Goal: Transaction & Acquisition: Purchase product/service

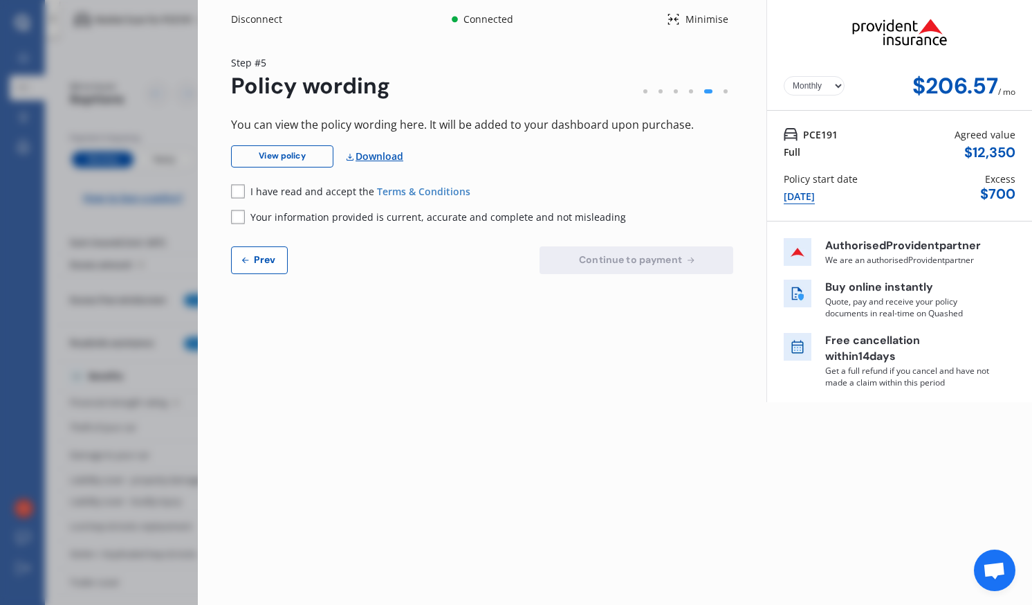
select select "Monthly"
click at [179, 80] on div "Disconnect Connected Minimise Yearly Monthly $206.57 / mo Step # 5 Policy wordi…" at bounding box center [516, 302] width 1032 height 605
click at [666, 24] on div "Disconnect Connected Minimise" at bounding box center [482, 14] width 569 height 28
click at [676, 22] on icon at bounding box center [673, 19] width 13 height 17
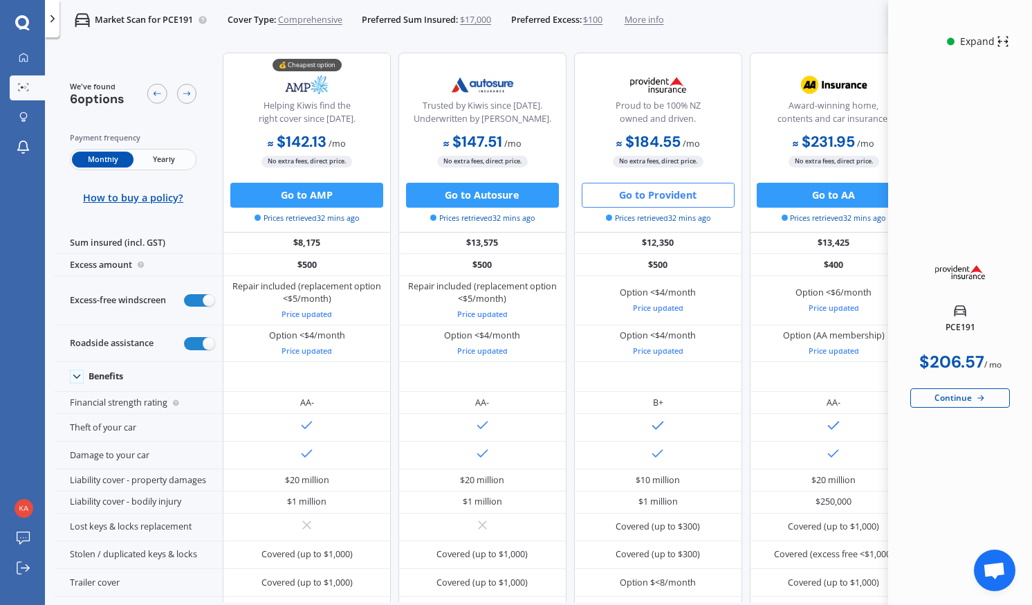
click at [778, 33] on div "Market Scan for PCE191 Cover Type: Comprehensive Preferred Sum Insured: $17,000…" at bounding box center [539, 20] width 988 height 40
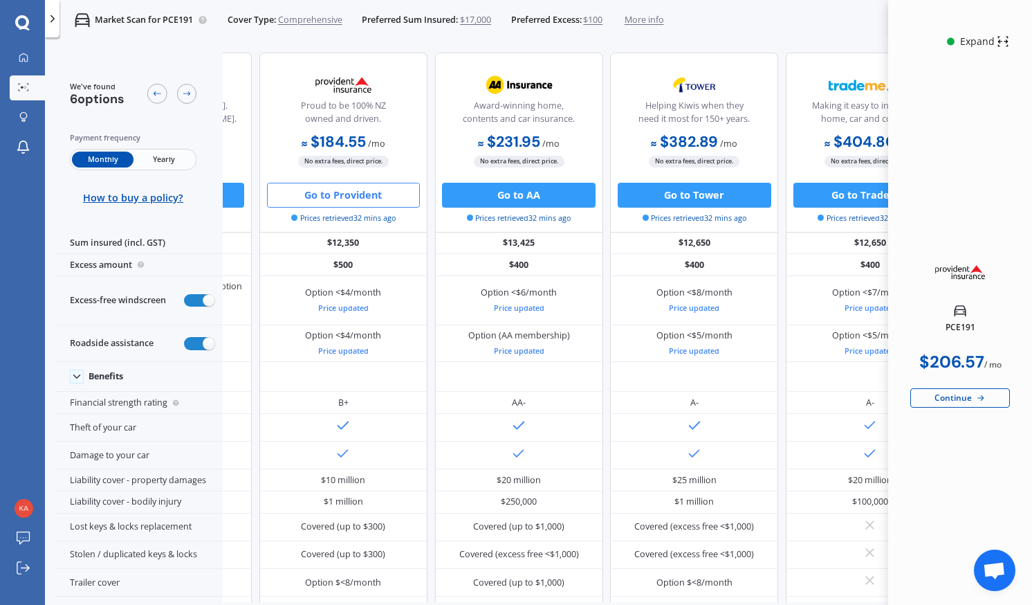
scroll to position [0, 413]
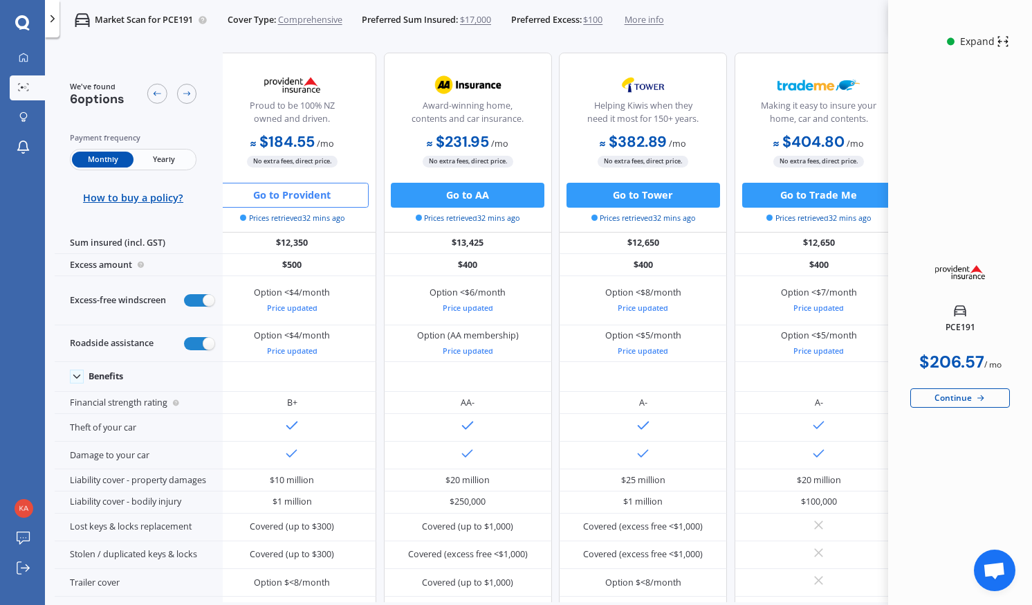
click at [943, 397] on div "Continue" at bounding box center [961, 397] width 100 height 19
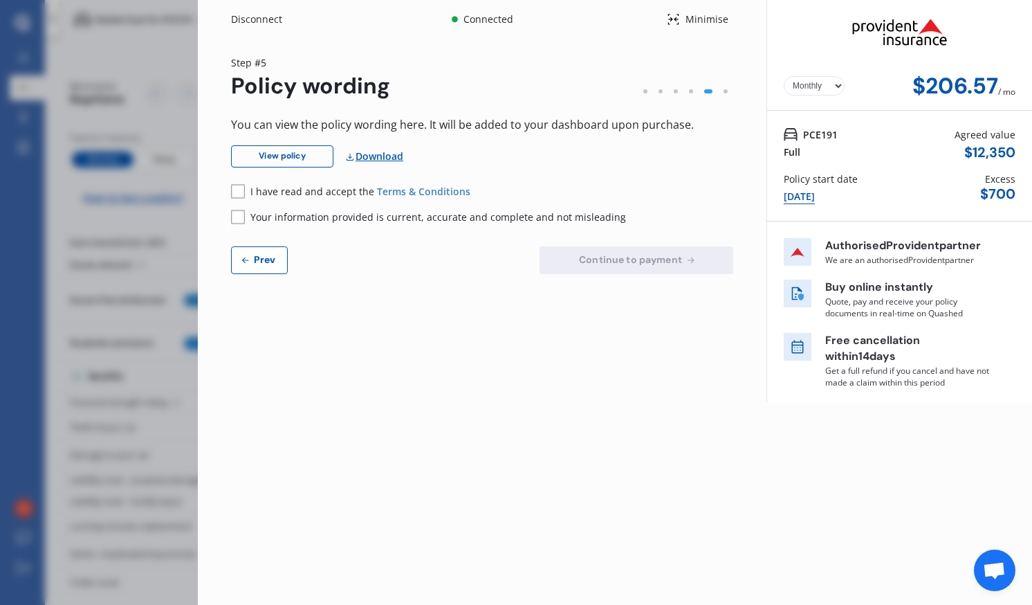
click at [238, 188] on rect at bounding box center [238, 191] width 14 height 14
click at [237, 216] on rect at bounding box center [238, 217] width 14 height 14
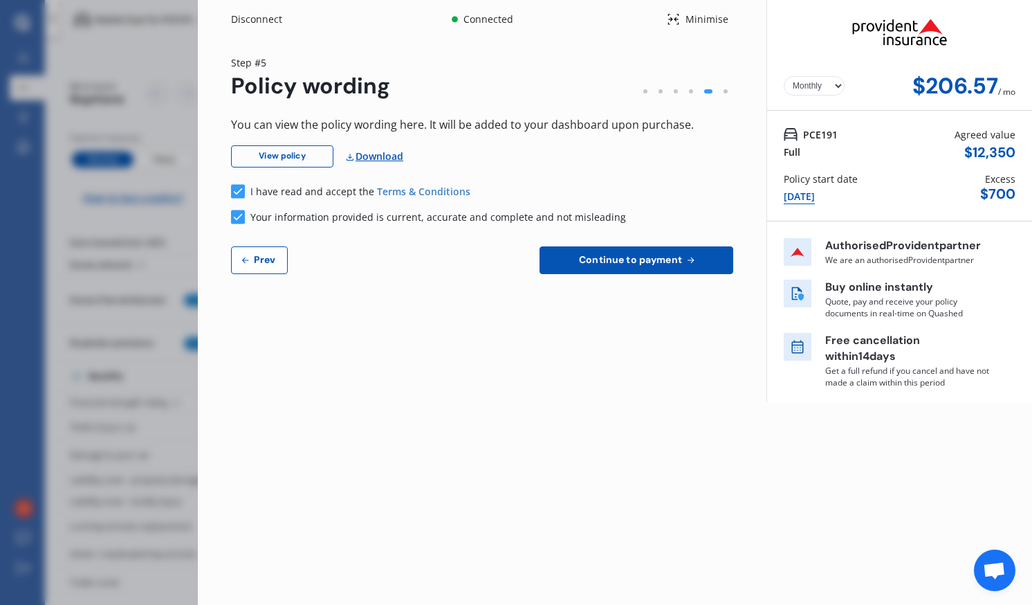
click at [255, 254] on span "Prev" at bounding box center [265, 259] width 28 height 11
select select "200"
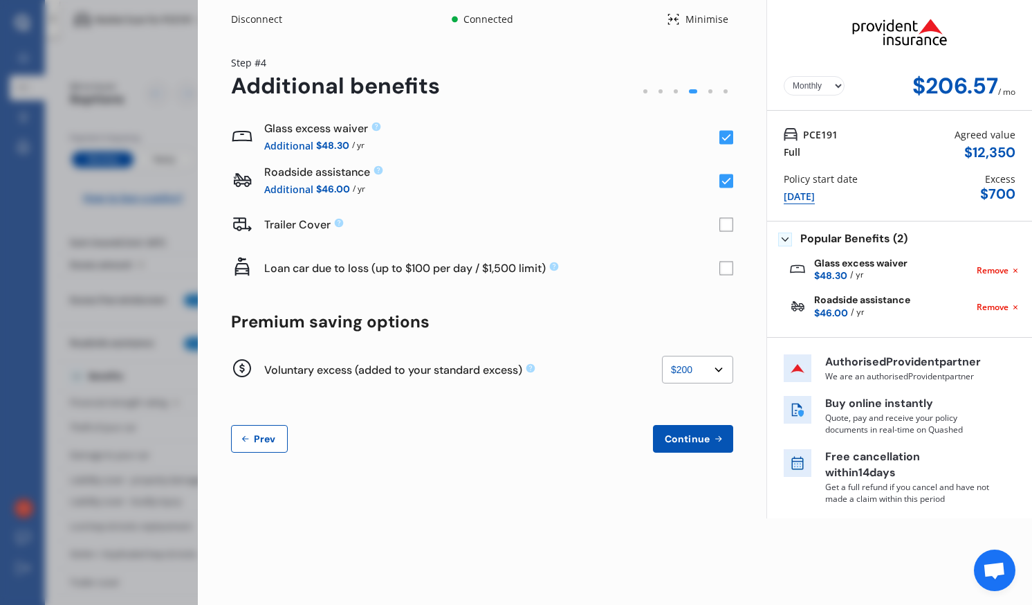
click at [682, 440] on span "Continue" at bounding box center [687, 438] width 51 height 11
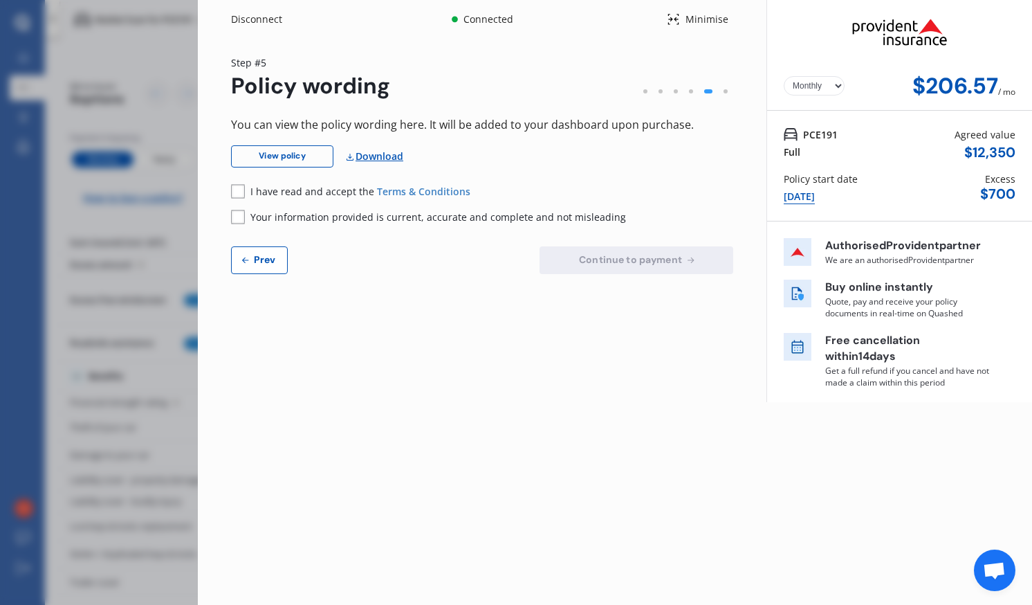
click at [236, 190] on rect at bounding box center [238, 191] width 14 height 14
click at [241, 221] on rect at bounding box center [238, 217] width 14 height 14
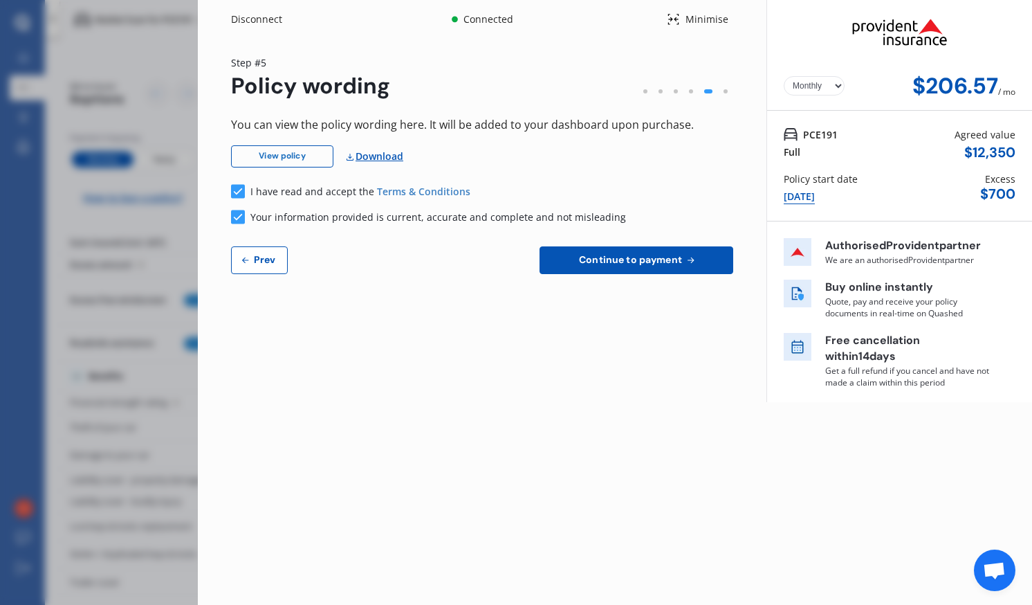
click at [280, 154] on link "View policy" at bounding box center [282, 156] width 102 height 22
click at [819, 91] on select "Yearly Monthly" at bounding box center [814, 85] width 61 height 19
